Goal: Task Accomplishment & Management: Manage account settings

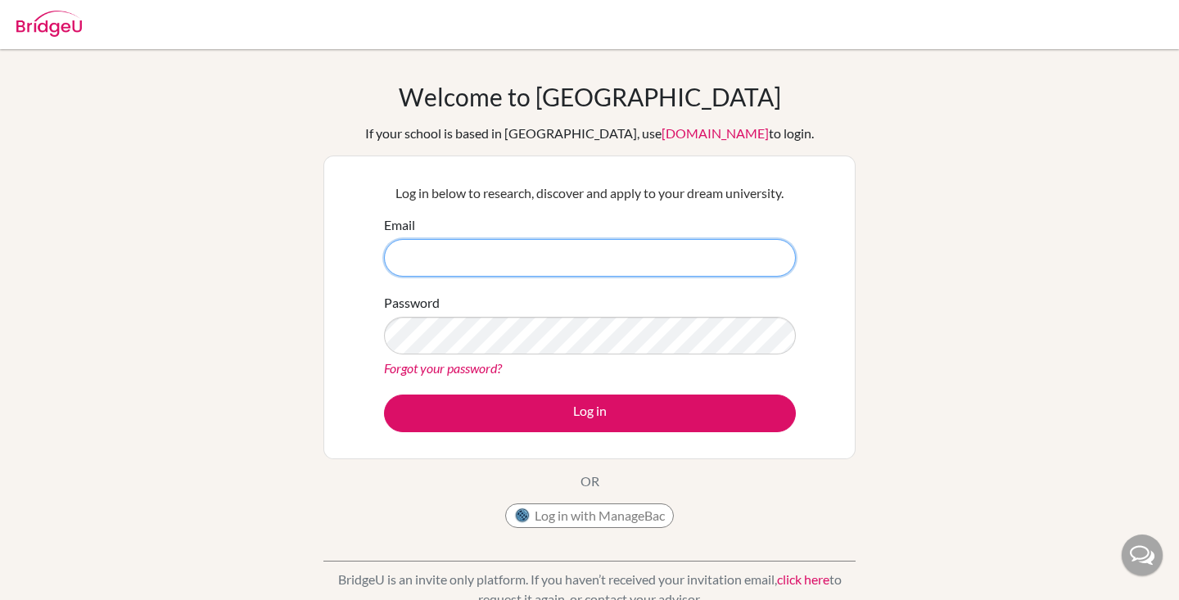
click at [501, 261] on input "Email" at bounding box center [590, 258] width 412 height 38
click at [465, 367] on link "Forgot your password?" at bounding box center [443, 368] width 118 height 16
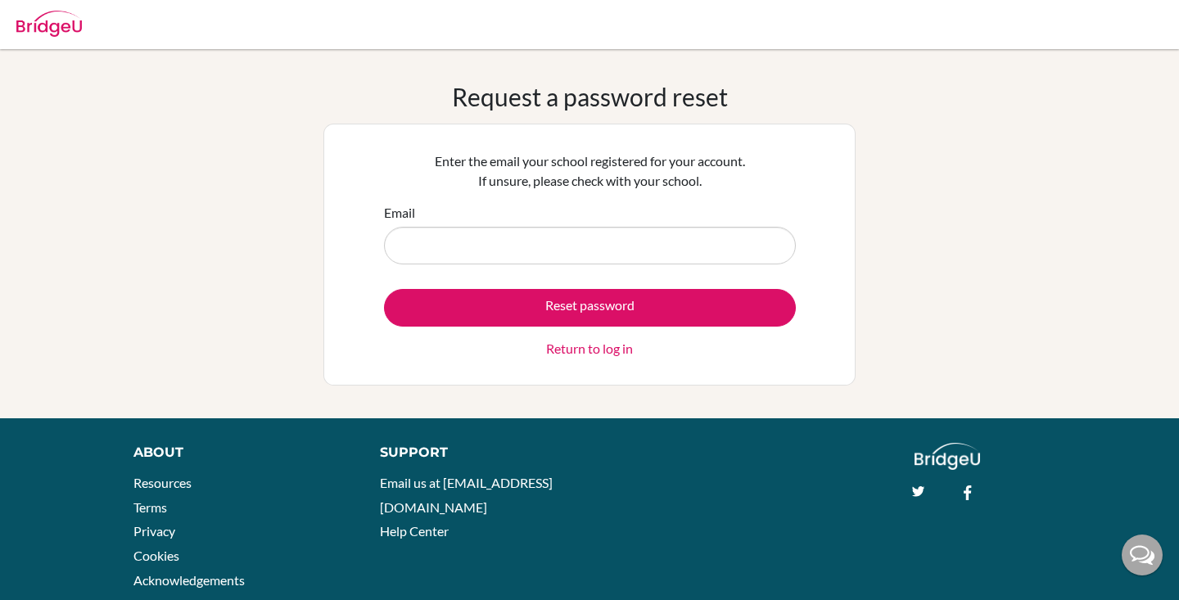
click at [529, 232] on input "Email" at bounding box center [590, 246] width 412 height 38
type input "B"
type input "[DOMAIN_NAME][EMAIL_ADDRESS][DOMAIN_NAME]"
click at [590, 307] on button "Reset password" at bounding box center [590, 308] width 412 height 38
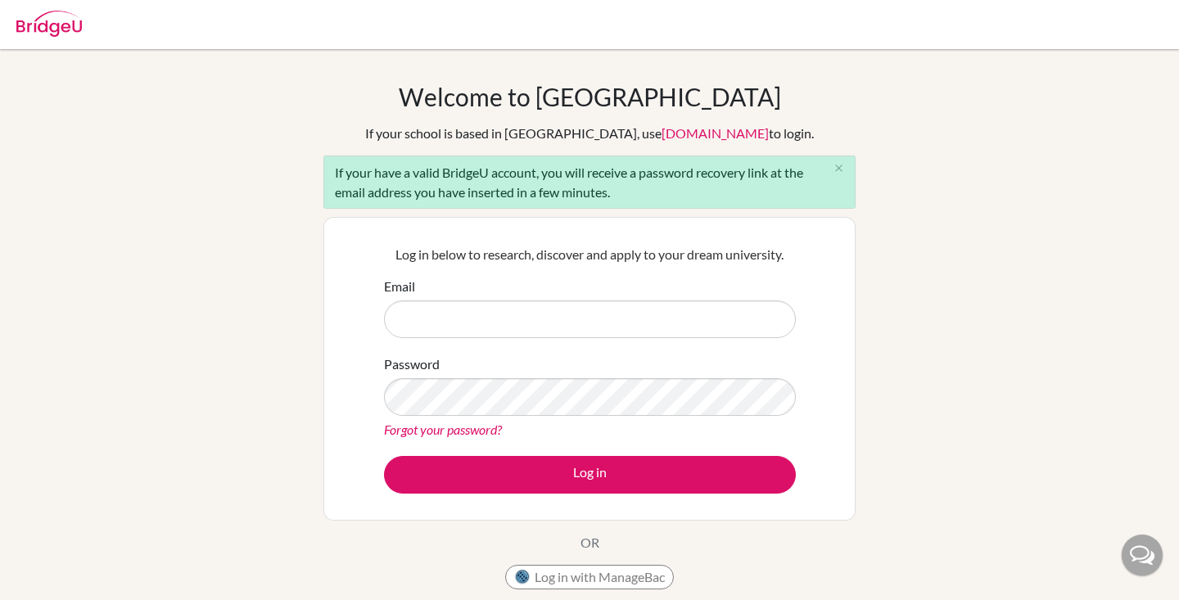
click at [650, 190] on div "If your have a valid BridgeU account, you will receive a password recovery link…" at bounding box center [590, 182] width 532 height 53
click at [517, 327] on input "Email" at bounding box center [590, 320] width 412 height 38
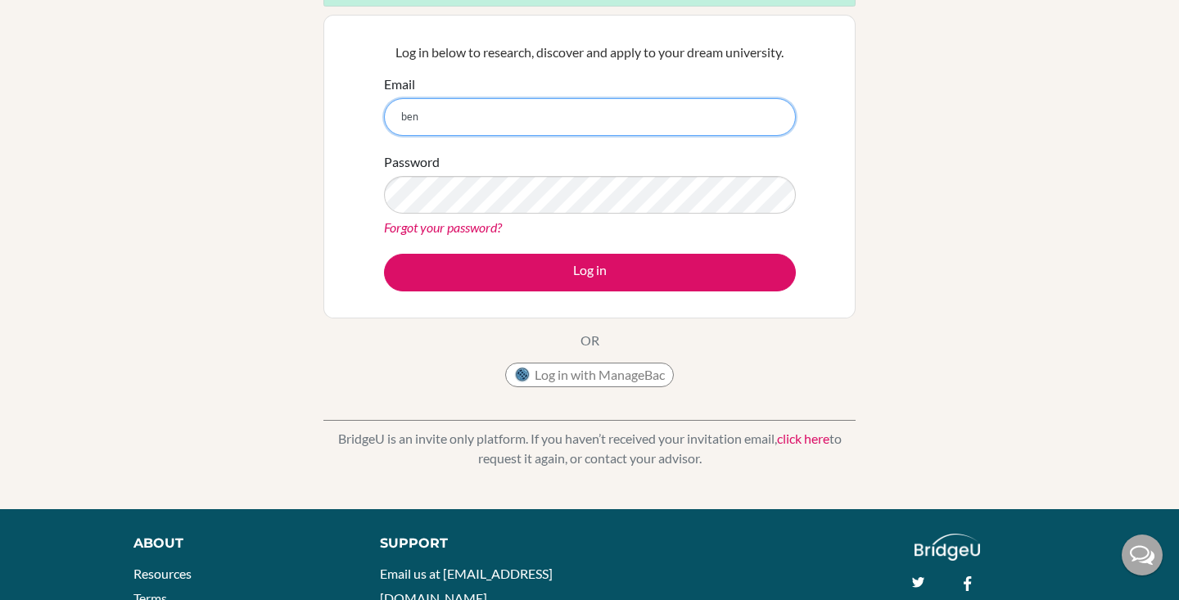
scroll to position [106, 0]
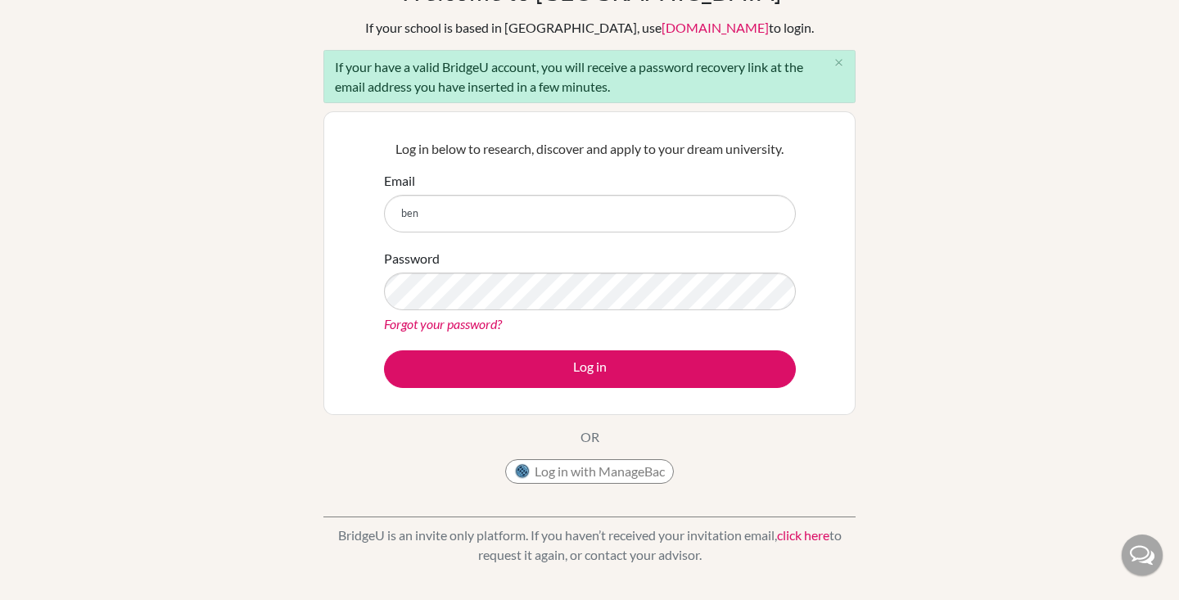
click at [610, 477] on button "Log in with ManageBac" at bounding box center [589, 471] width 169 height 25
click at [609, 469] on button "Log in with ManageBac" at bounding box center [589, 471] width 169 height 25
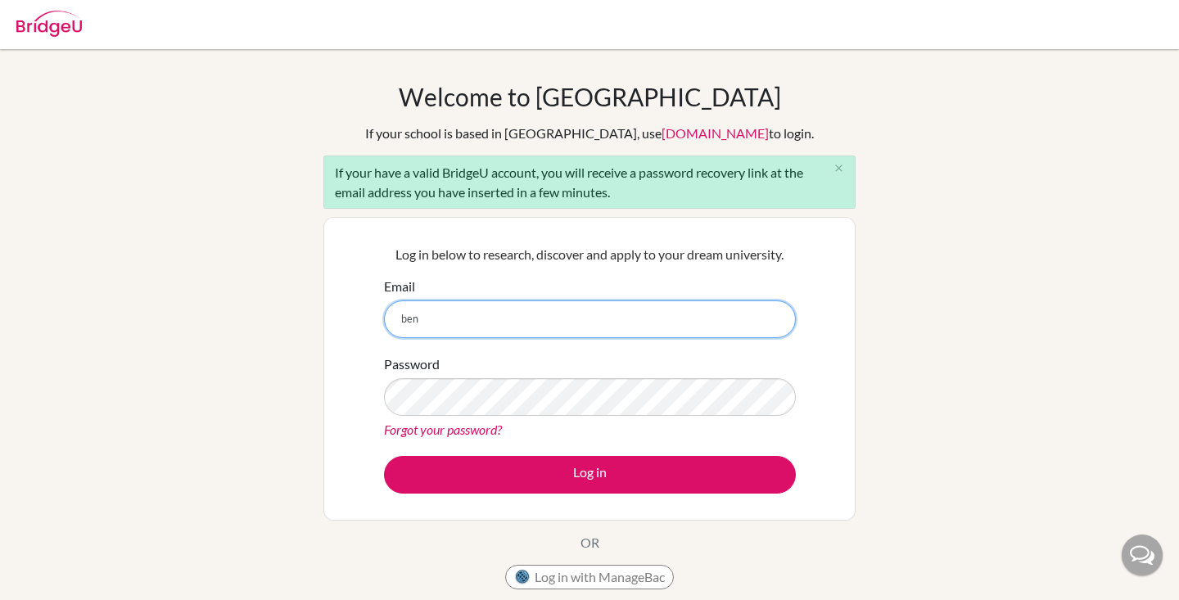
click at [549, 330] on input "ben" at bounding box center [590, 320] width 412 height 38
drag, startPoint x: 543, startPoint y: 316, endPoint x: 350, endPoint y: 316, distance: 193.3
click at [350, 316] on div "Log in below to research, discover and apply to your dream university. Email be…" at bounding box center [590, 369] width 532 height 304
type input "benspier.com@gmail.com"
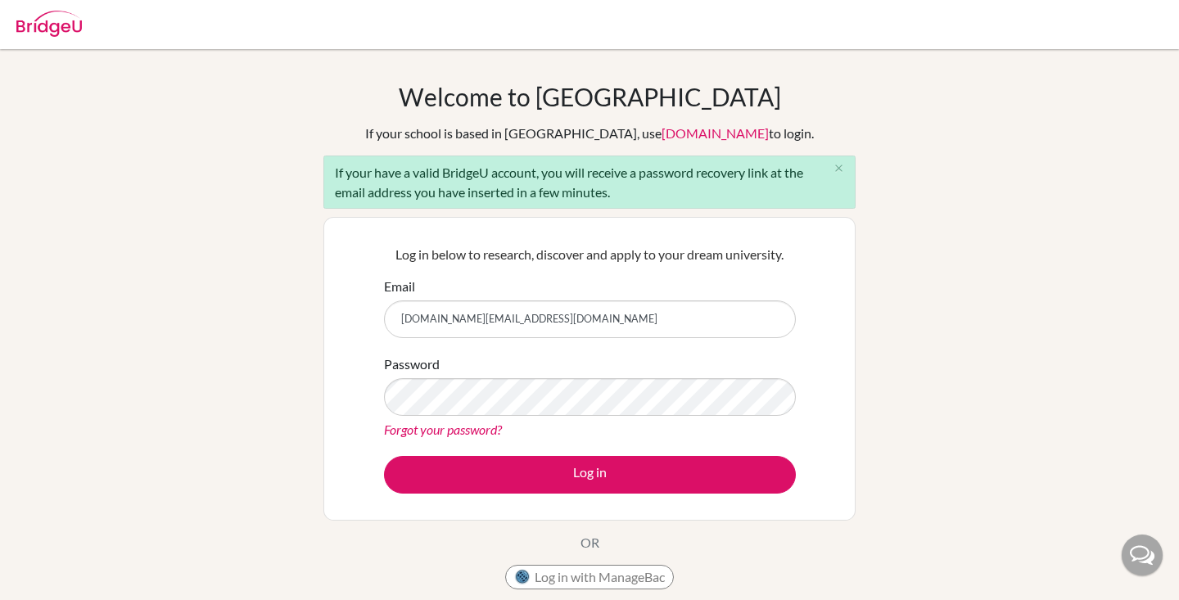
click at [469, 426] on link "Forgot your password?" at bounding box center [443, 430] width 118 height 16
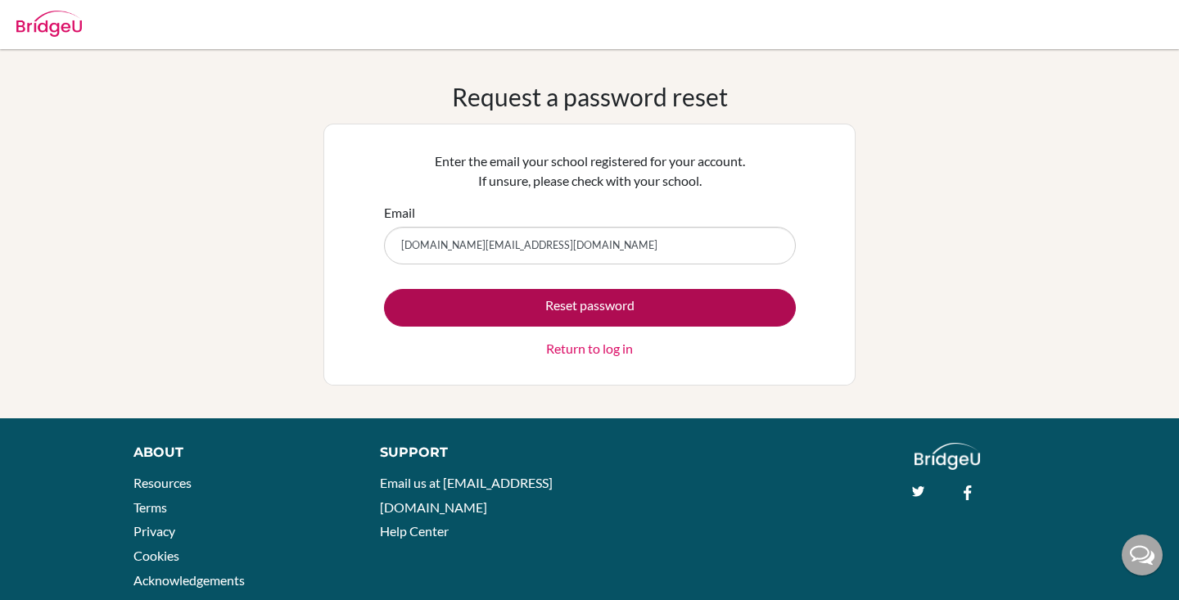
type input "[DOMAIN_NAME][EMAIL_ADDRESS][DOMAIN_NAME]"
click at [649, 308] on button "Reset password" at bounding box center [590, 308] width 412 height 38
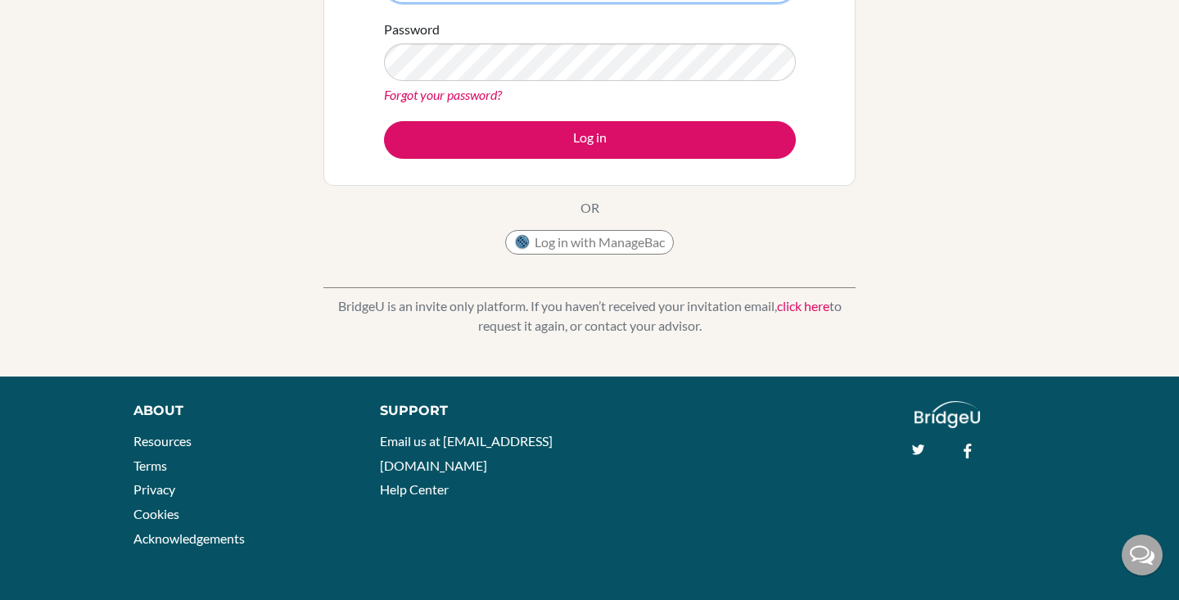
scroll to position [332, 0]
